Goal: Information Seeking & Learning: Learn about a topic

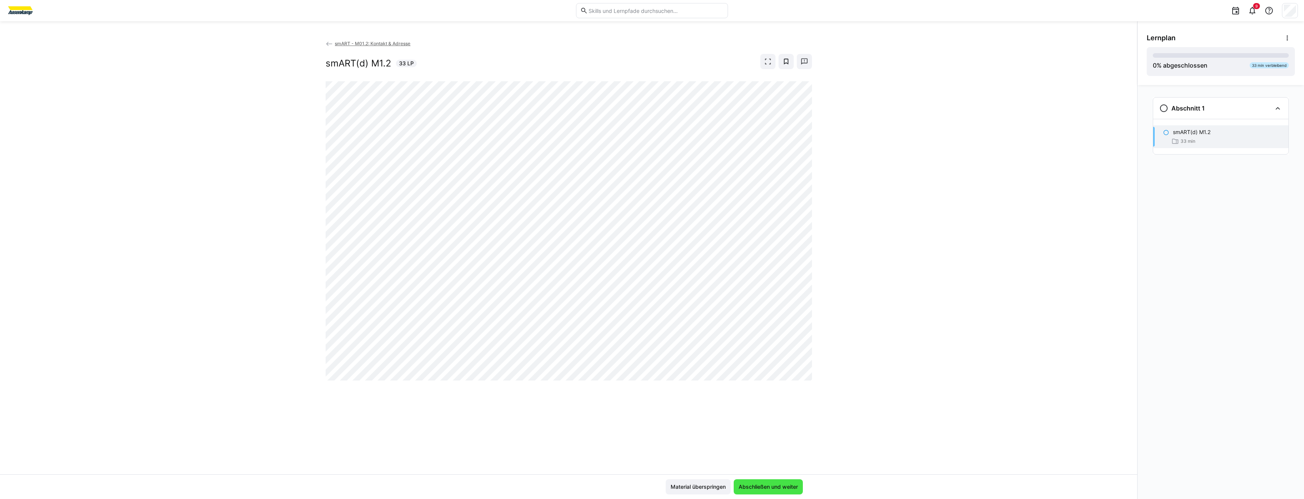
click at [788, 489] on span "Abschließen und weiter" at bounding box center [769, 487] width 62 height 8
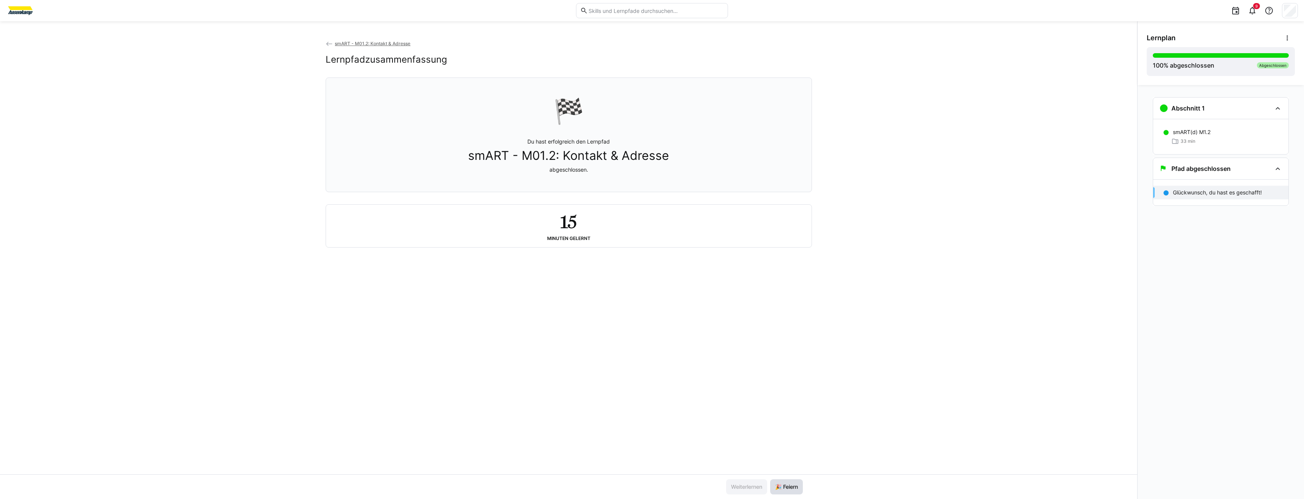
click at [785, 489] on span "🎉 Feiern" at bounding box center [786, 487] width 25 height 8
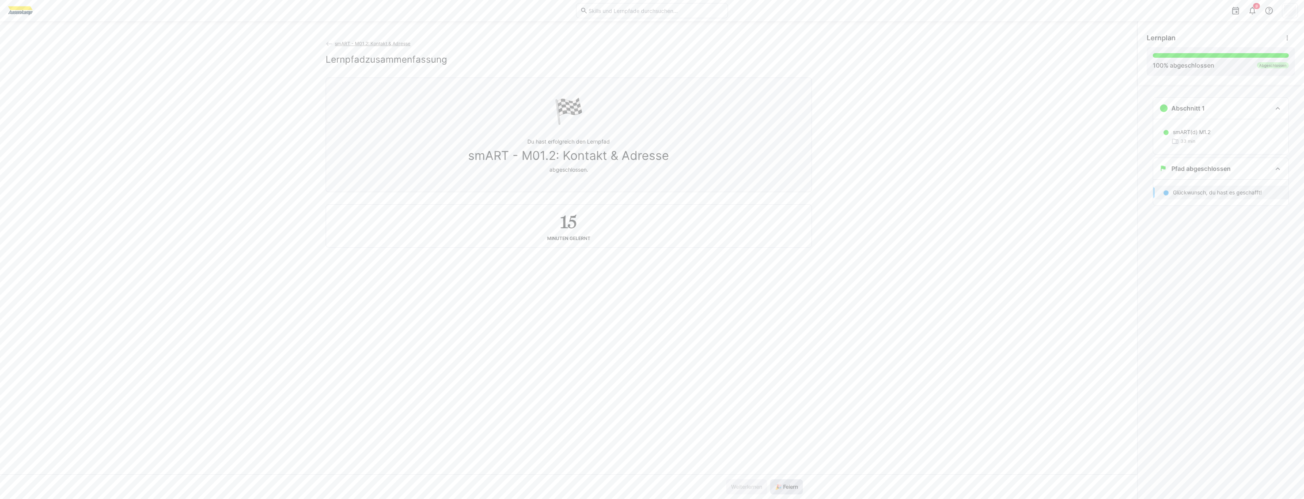
click at [785, 489] on span "🎉 Feiern" at bounding box center [786, 487] width 25 height 8
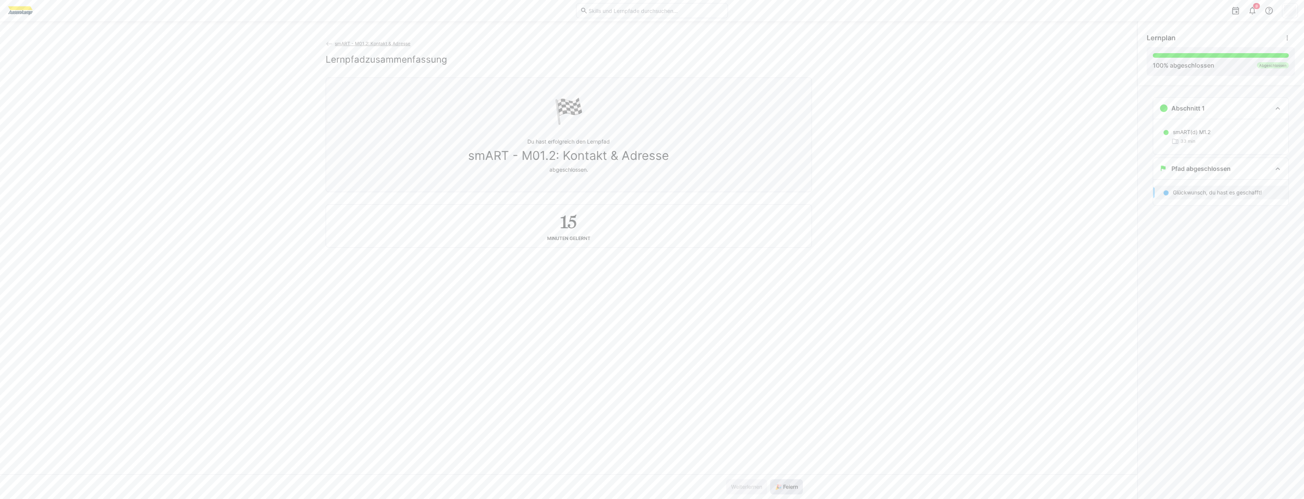
click at [785, 489] on span "🎉 Feiern" at bounding box center [786, 487] width 25 height 8
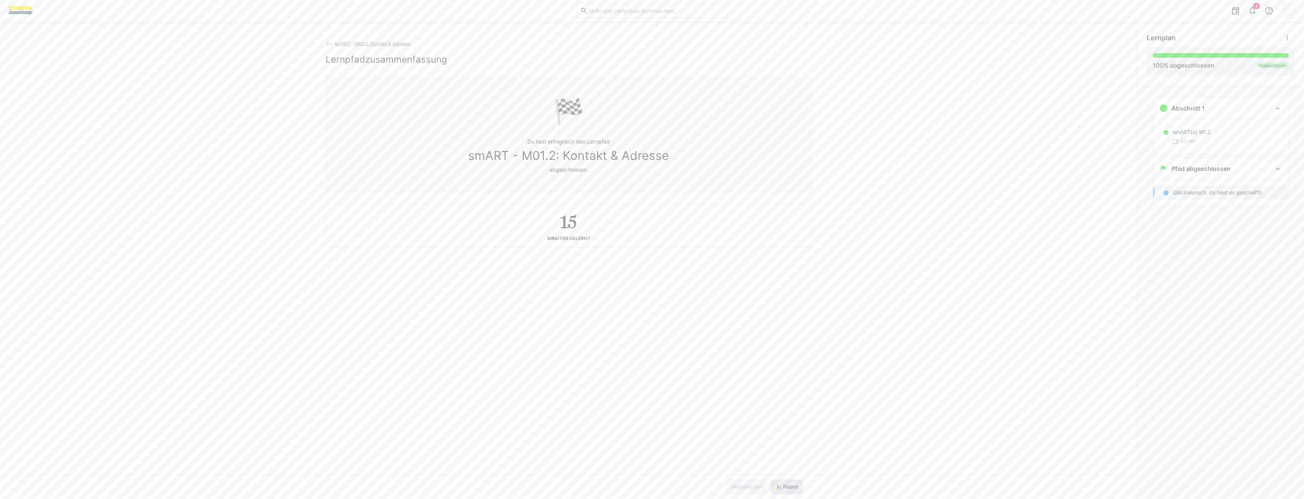
click at [785, 489] on span "🎉 Feiern" at bounding box center [786, 487] width 25 height 8
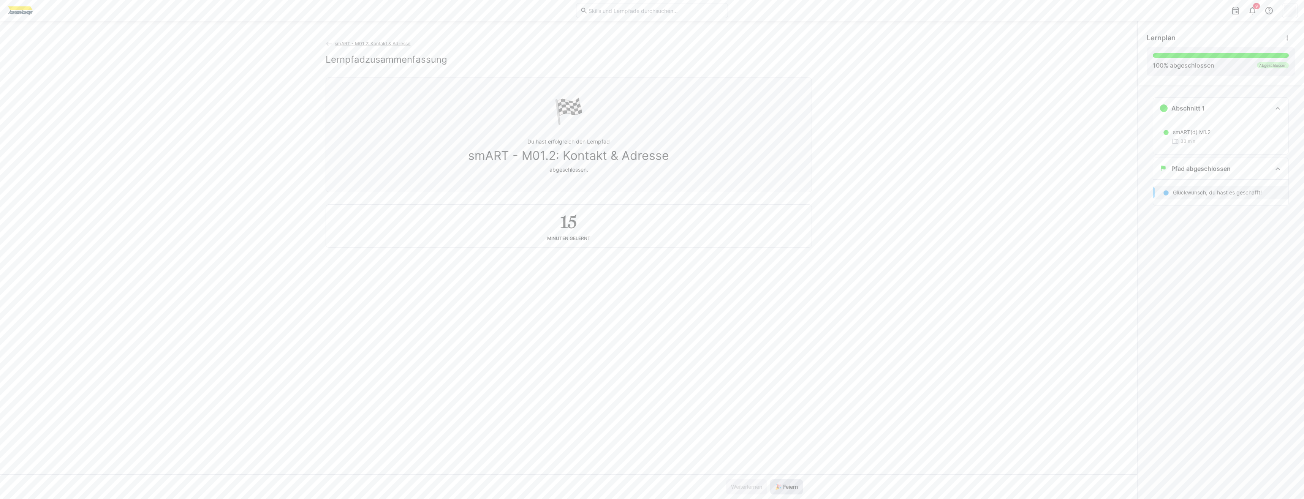
click at [785, 489] on span "🎉 Feiern" at bounding box center [786, 487] width 25 height 8
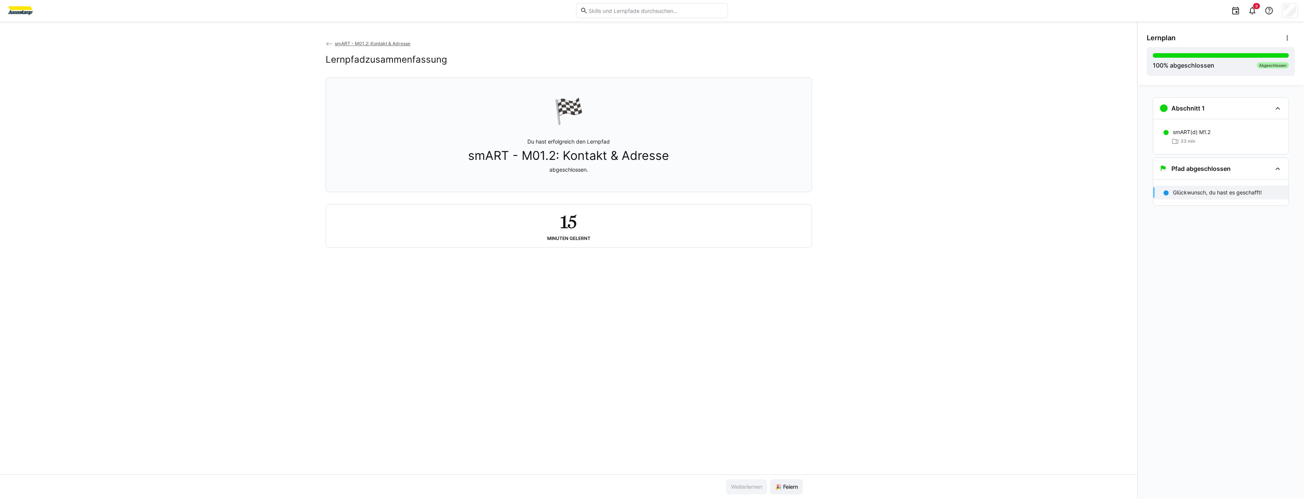
click at [336, 44] on span "smART - M01.2: Kontakt & Adresse" at bounding box center [373, 44] width 76 height 6
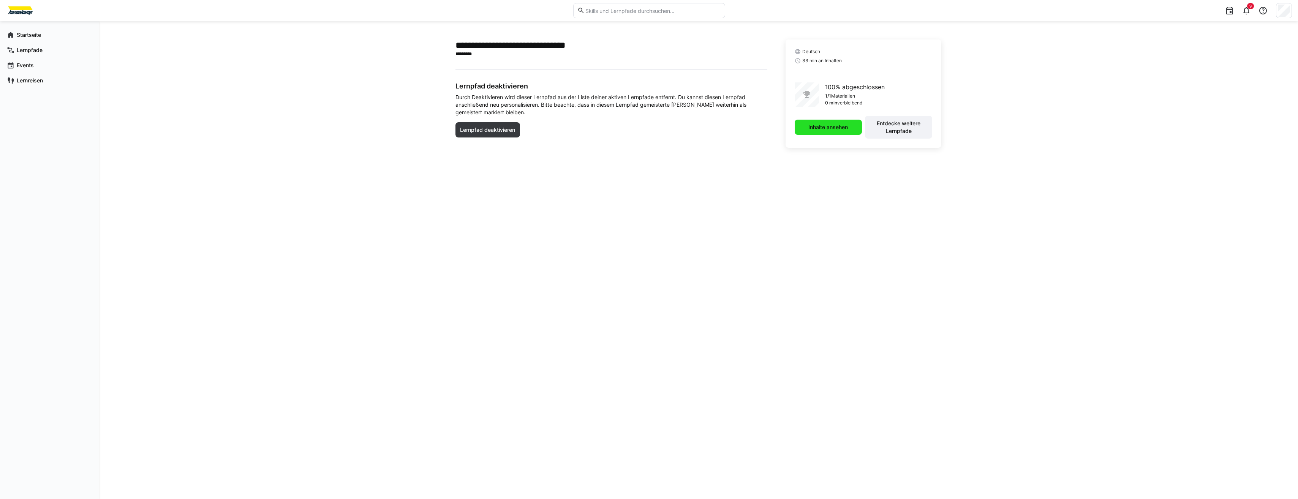
click at [800, 122] on span "Inhalte ansehen" at bounding box center [828, 127] width 67 height 15
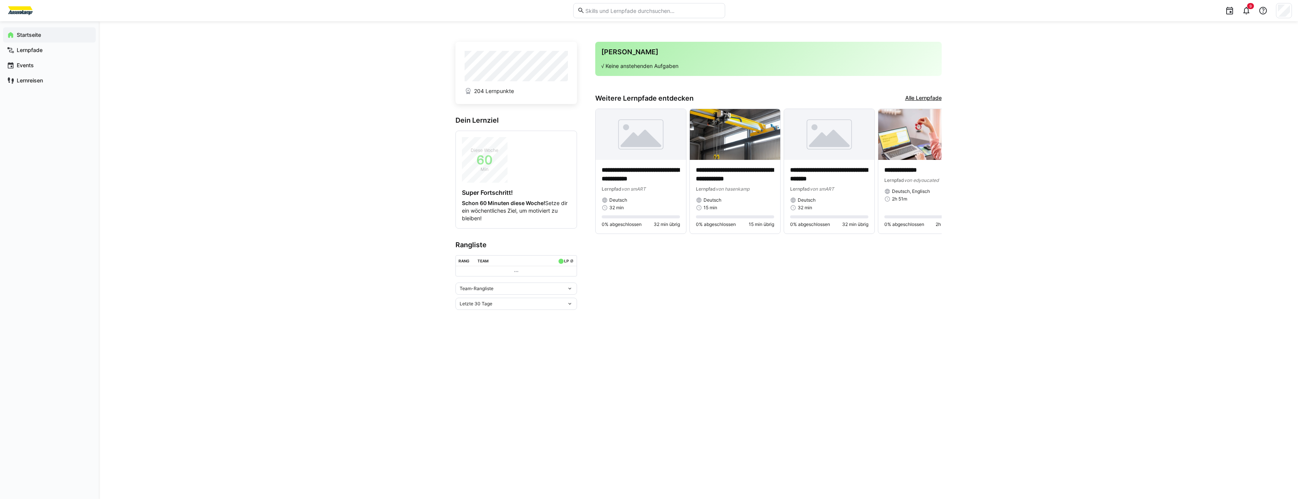
click at [919, 98] on link "Alle Lernpfade" at bounding box center [923, 98] width 36 height 8
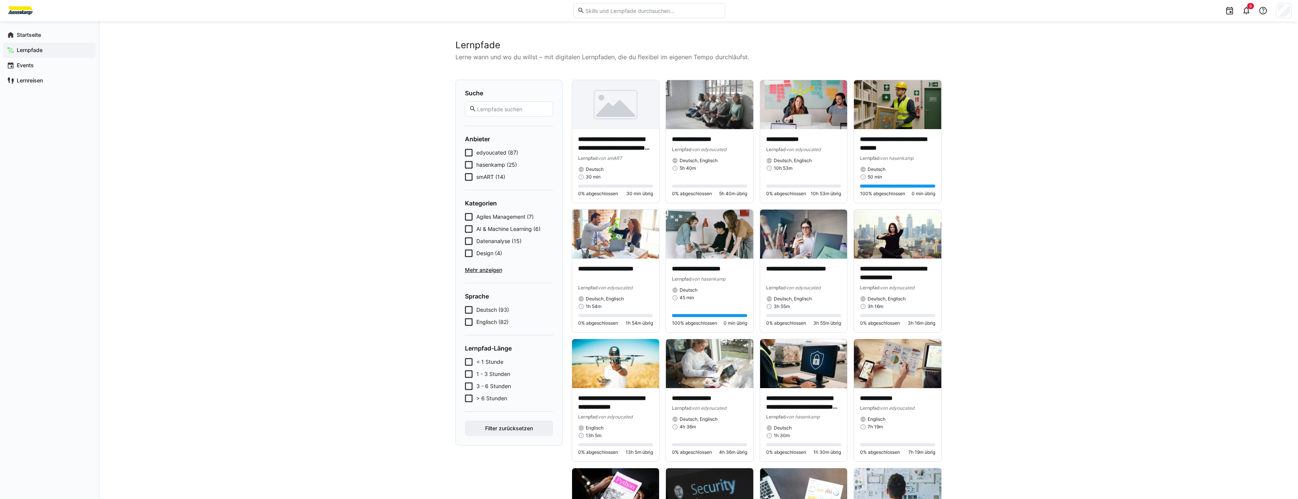
click at [486, 174] on span "smART (14)" at bounding box center [490, 177] width 29 height 8
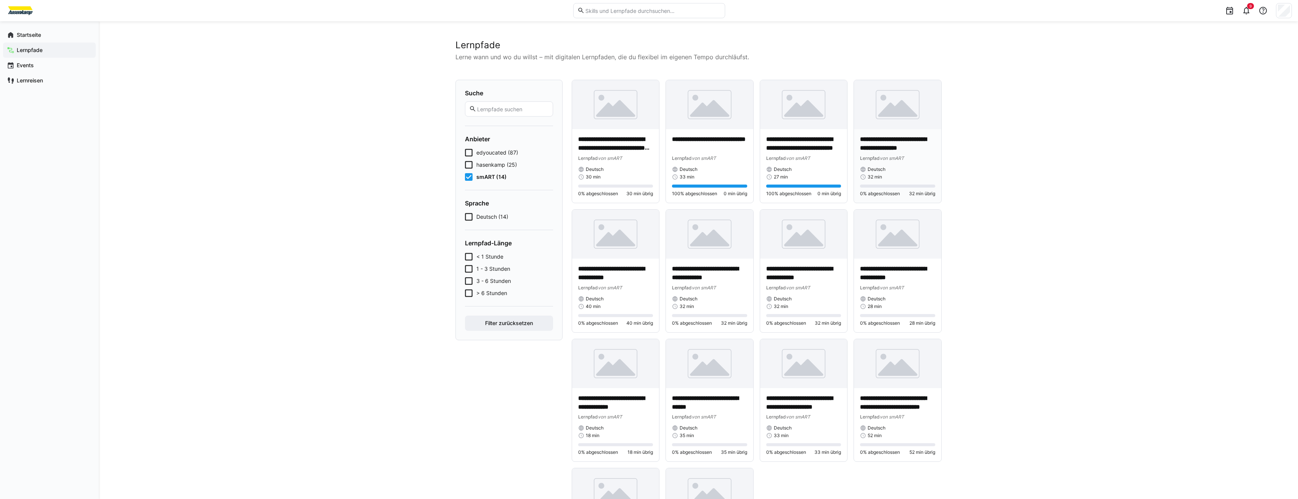
click at [875, 152] on p "**********" at bounding box center [897, 143] width 75 height 17
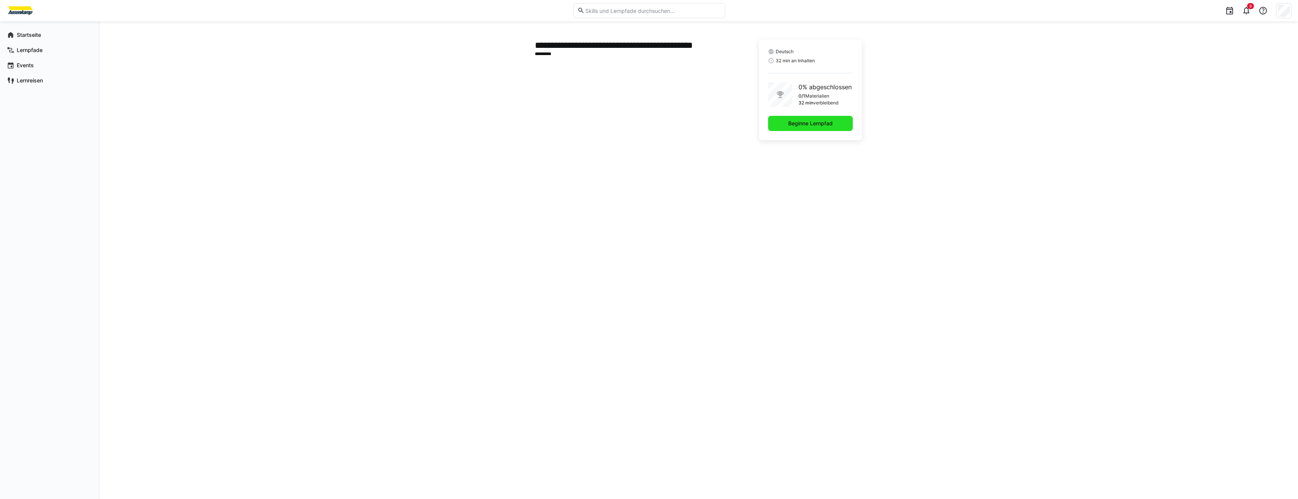
click at [794, 127] on span "Beginne Lernpfad" at bounding box center [810, 124] width 47 height 8
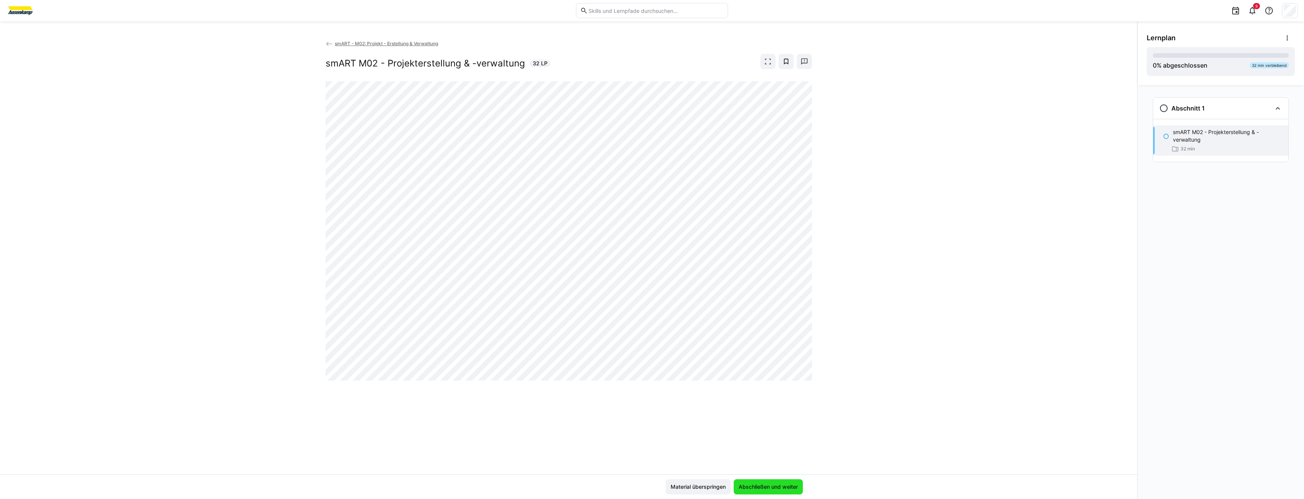
click at [758, 487] on span "Abschließen und weiter" at bounding box center [769, 487] width 62 height 8
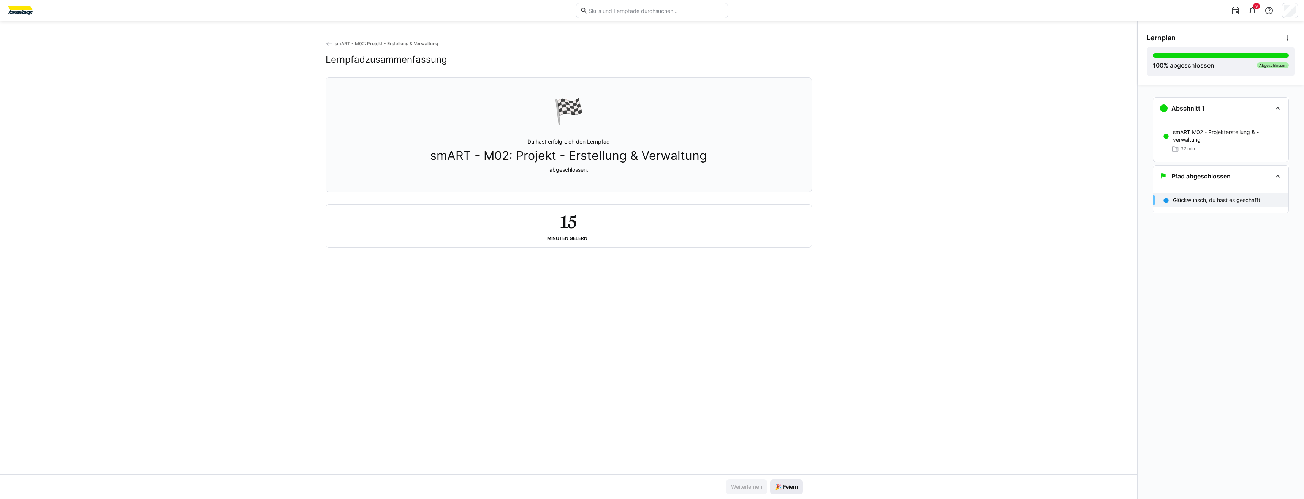
click at [781, 490] on span "🎉 Feiern" at bounding box center [786, 487] width 25 height 8
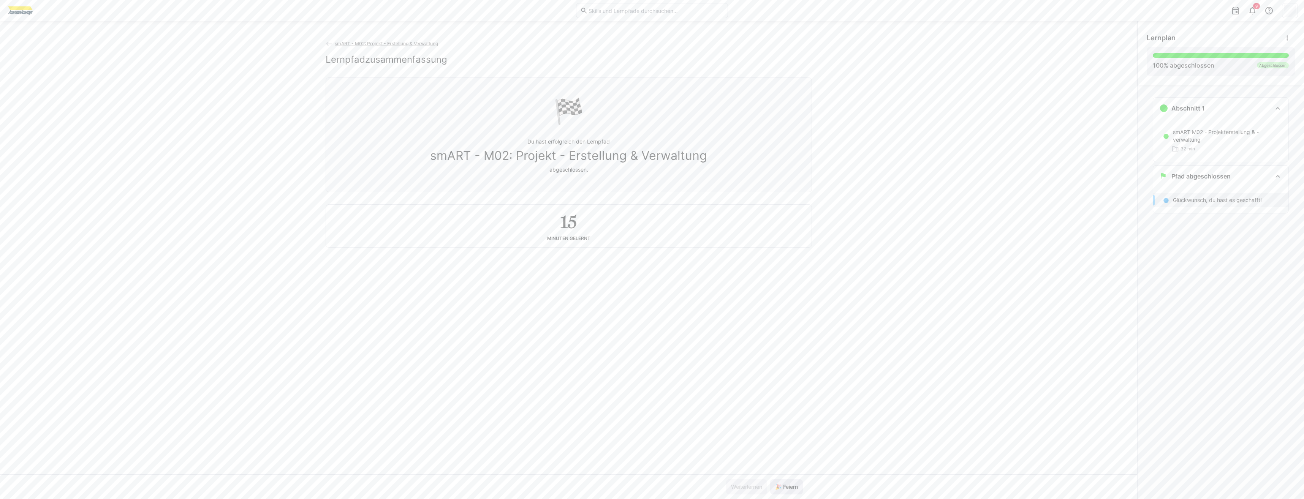
click at [781, 490] on span "🎉 Feiern" at bounding box center [786, 487] width 25 height 8
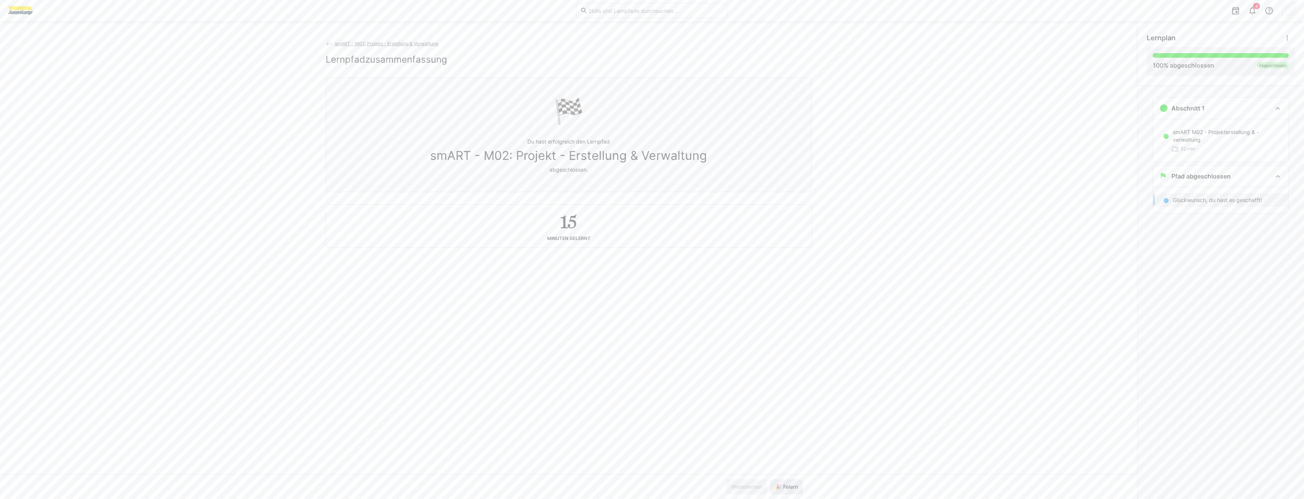
click at [781, 490] on span "🎉 Feiern" at bounding box center [786, 487] width 25 height 8
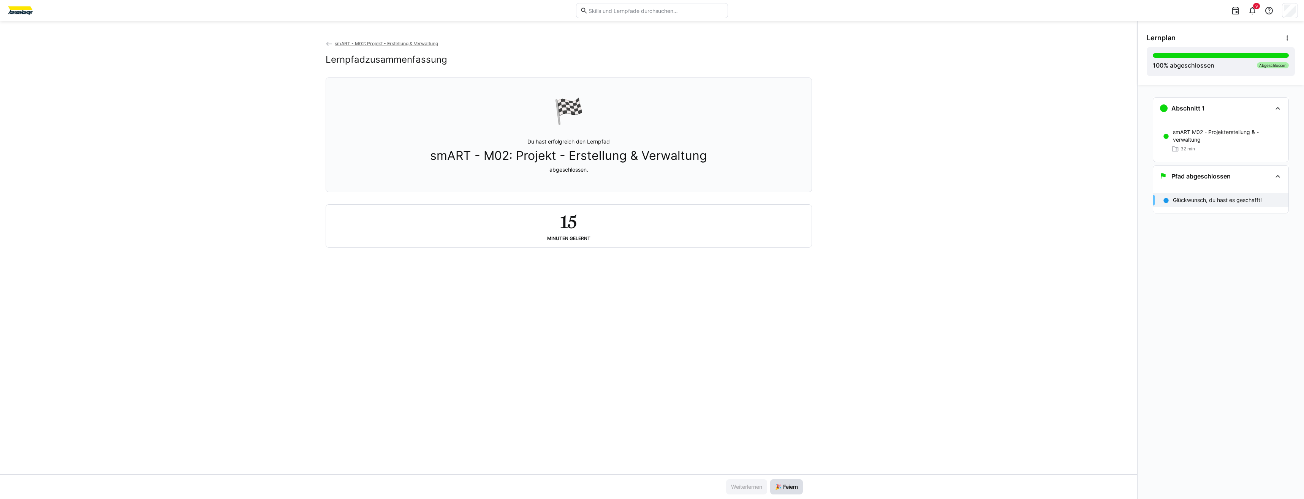
click at [781, 490] on span "🎉 Feiern" at bounding box center [786, 487] width 25 height 8
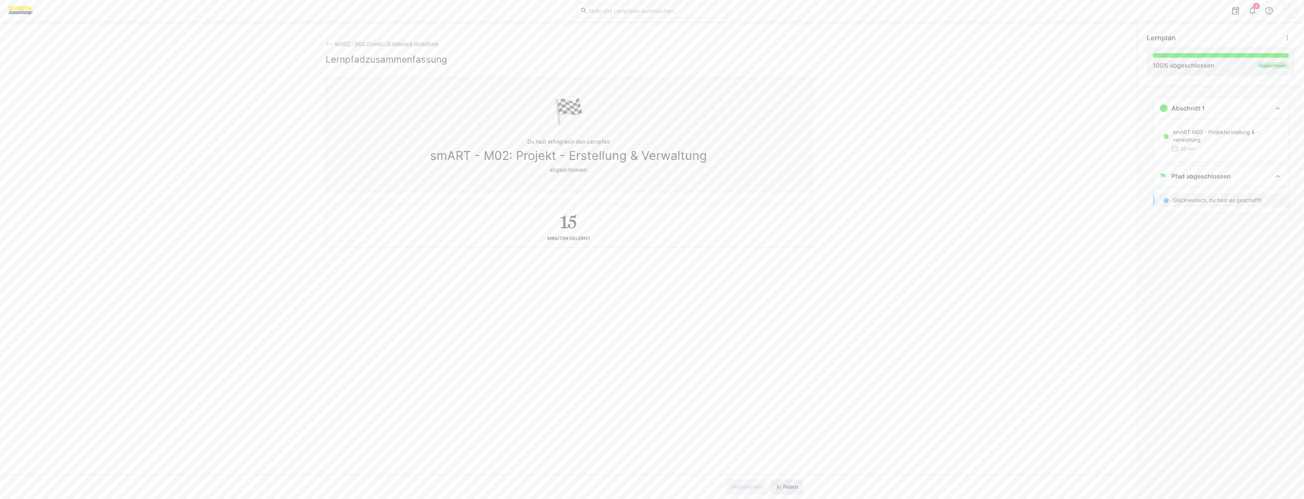
click at [781, 490] on span "🎉 Feiern" at bounding box center [786, 487] width 25 height 8
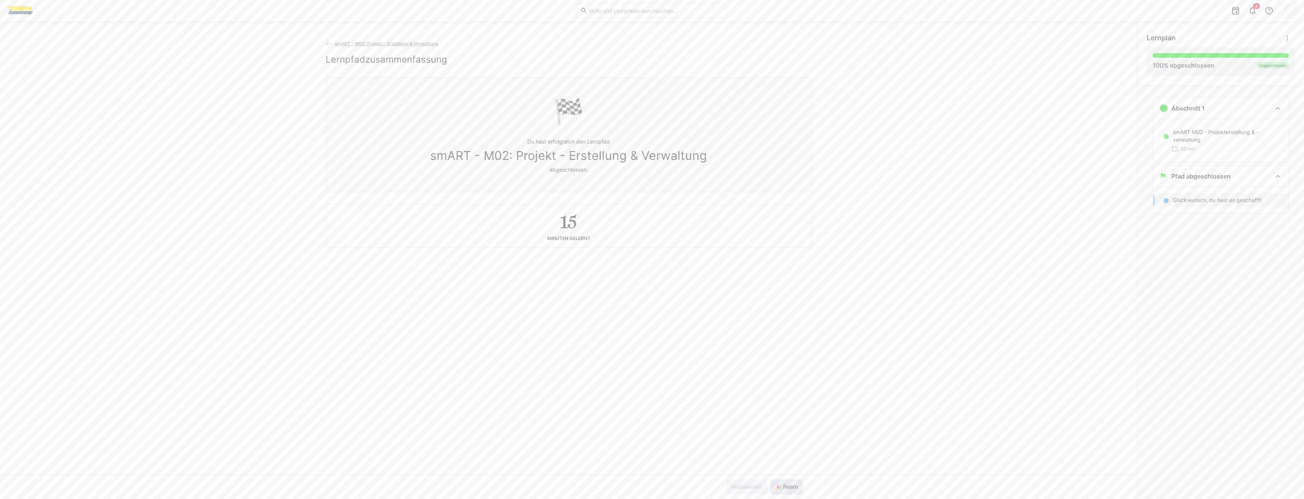
click at [781, 490] on span "🎉 Feiern" at bounding box center [786, 487] width 25 height 8
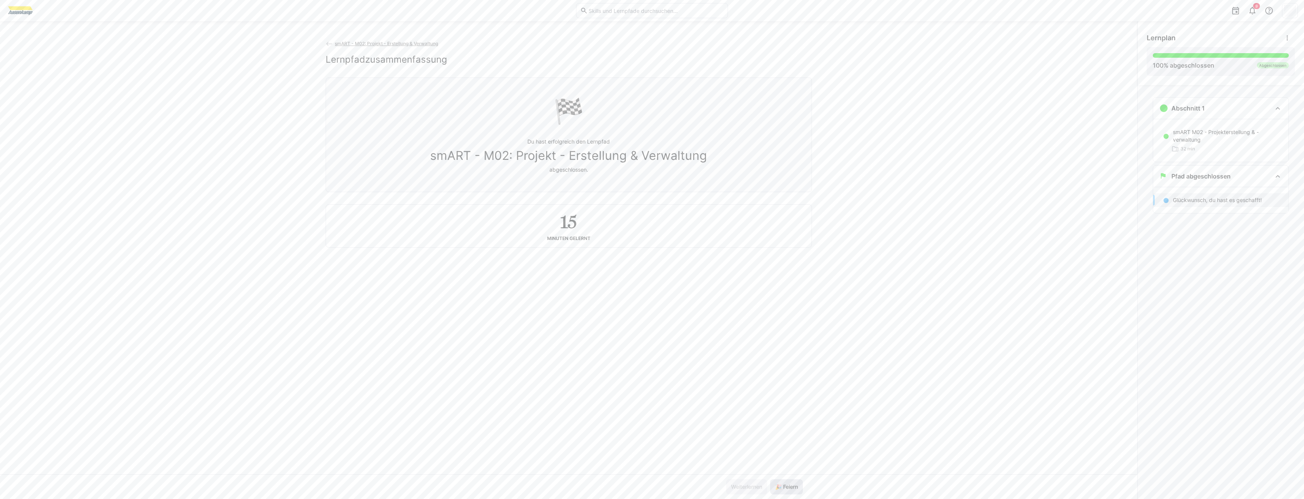
click at [781, 490] on span "🎉 Feiern" at bounding box center [786, 487] width 25 height 8
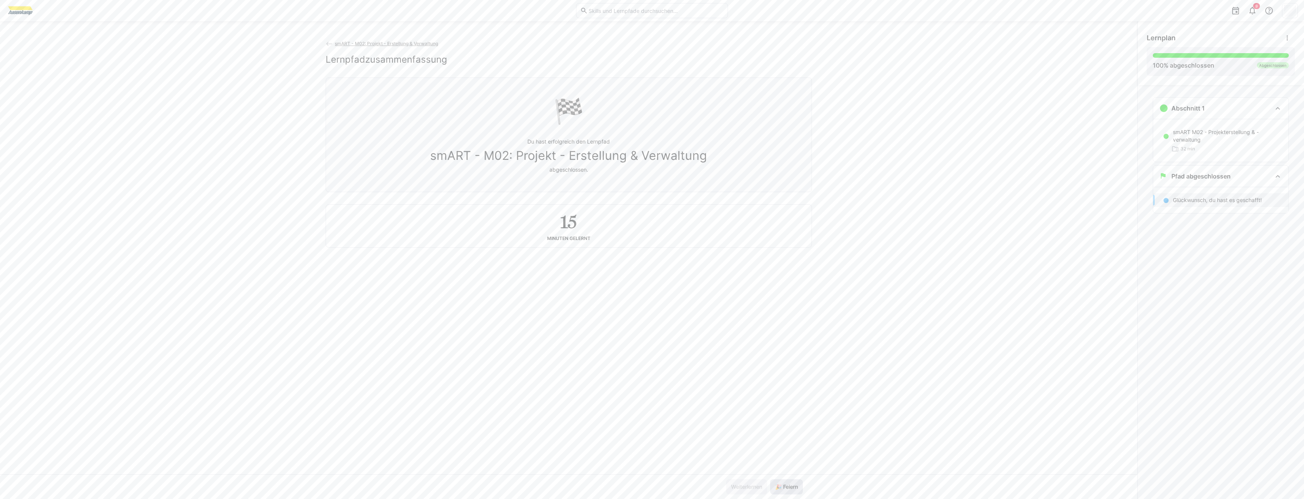
click at [781, 490] on span "🎉 Feiern" at bounding box center [786, 487] width 25 height 8
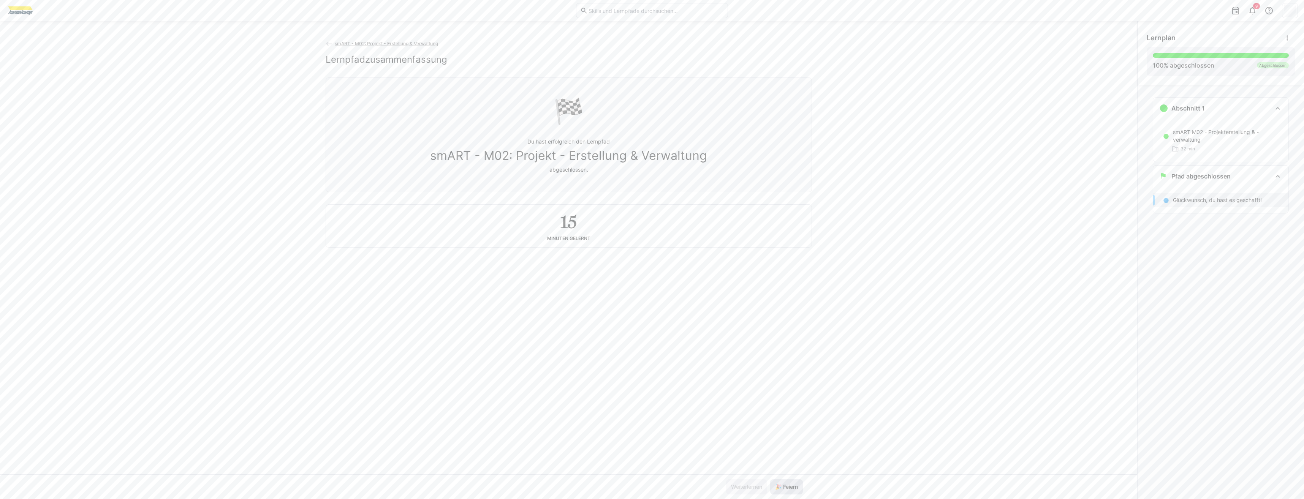
click at [781, 490] on span "🎉 Feiern" at bounding box center [786, 487] width 25 height 8
